Goal: Information Seeking & Learning: Learn about a topic

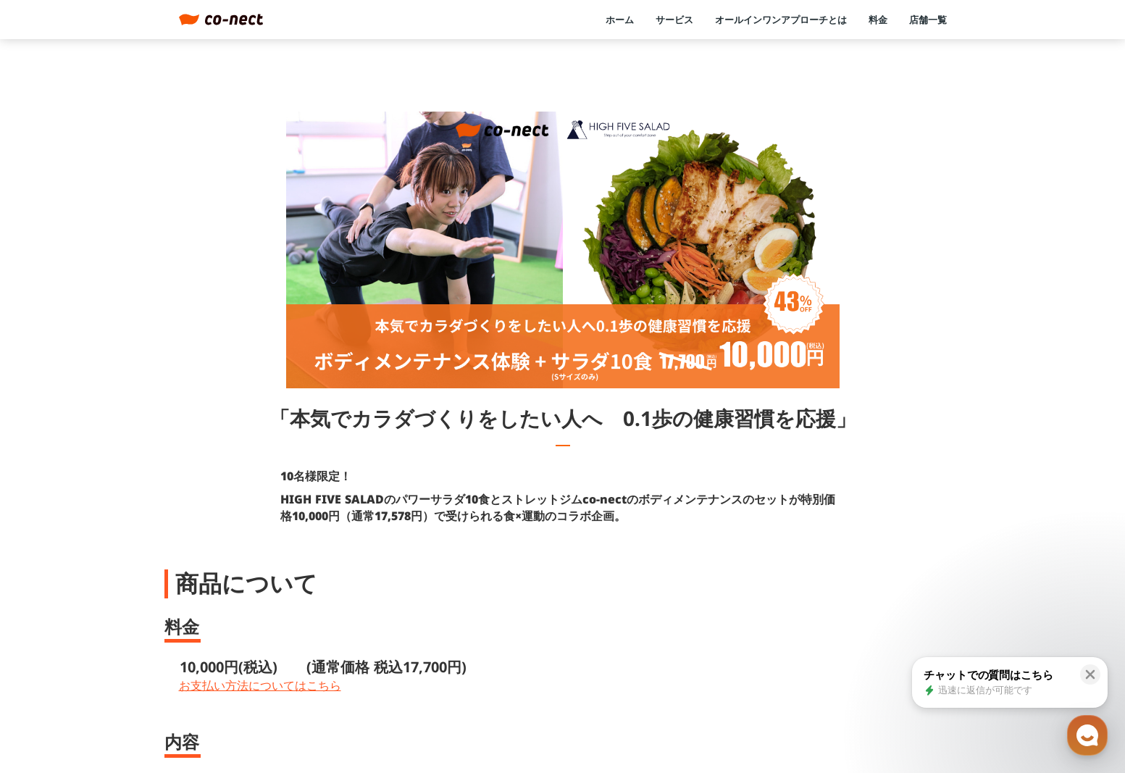
click at [237, 22] on img at bounding box center [234, 20] width 59 height 12
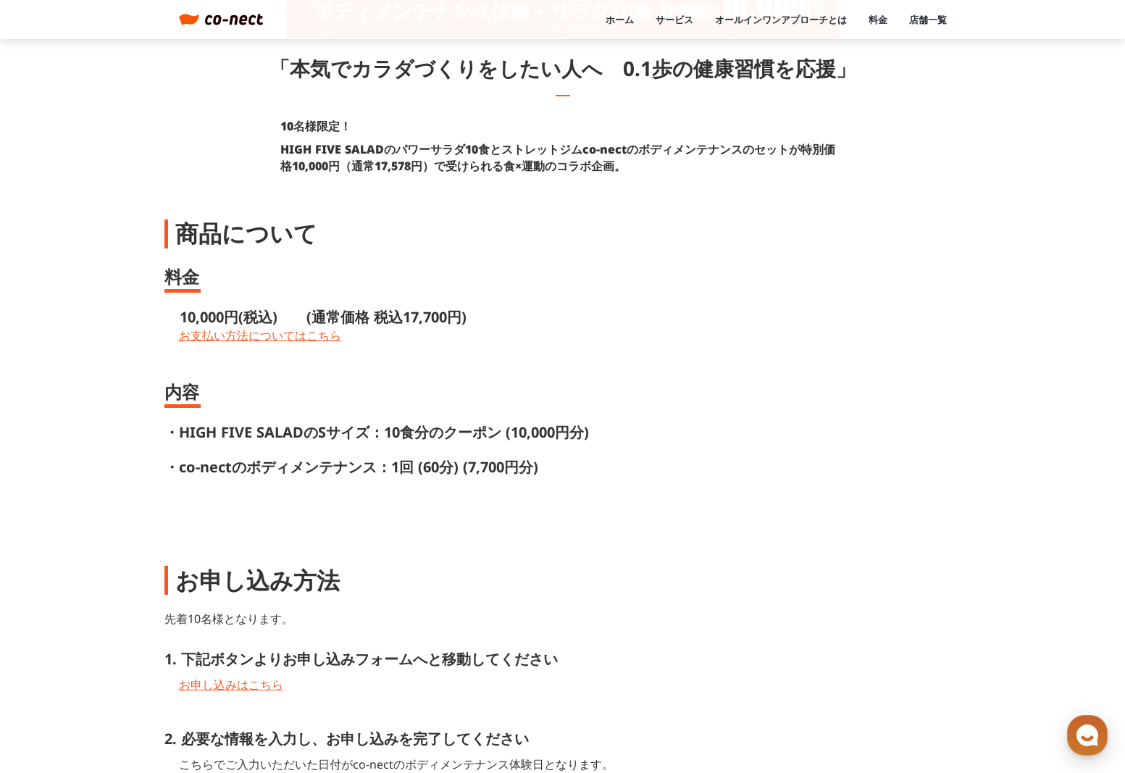
scroll to position [457, 0]
